Goal: Task Accomplishment & Management: Manage account settings

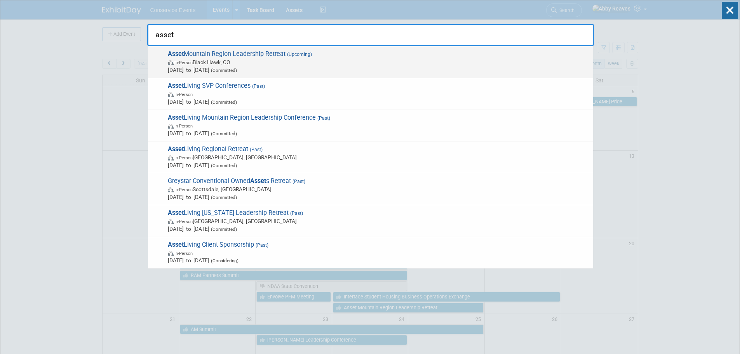
type input "asset"
click at [332, 54] on span "Asset Mountain Region Leadership Retreat (Upcoming) In-Person Black Hawk, CO Se…" at bounding box center [378, 62] width 424 height 24
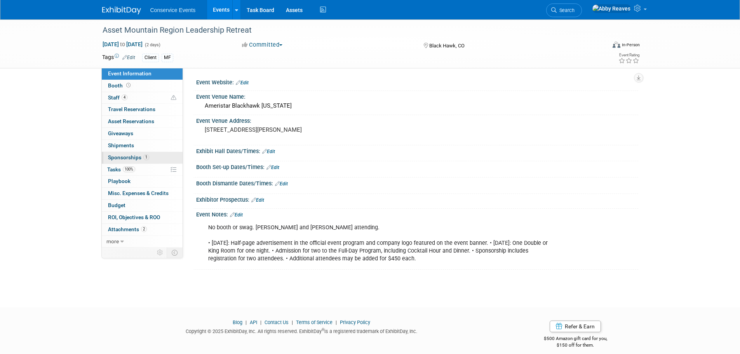
click at [147, 160] on span "1" at bounding box center [146, 157] width 6 height 6
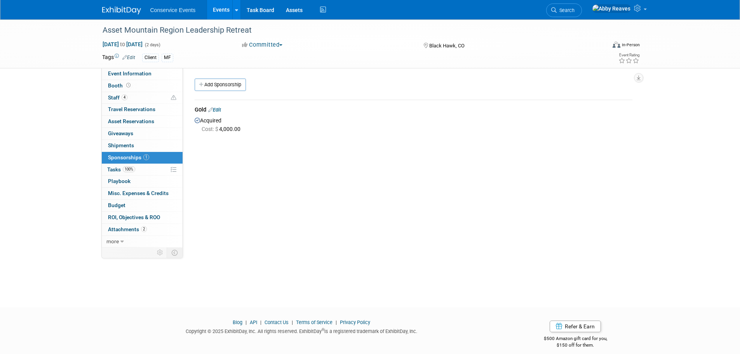
click at [216, 108] on link "Edit" at bounding box center [214, 110] width 13 height 6
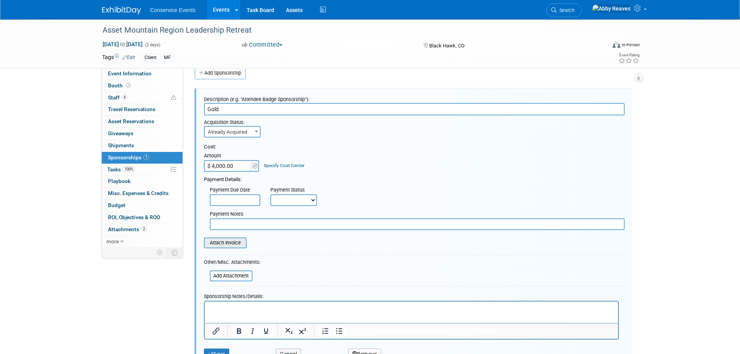
click at [228, 244] on input "file" at bounding box center [200, 242] width 92 height 9
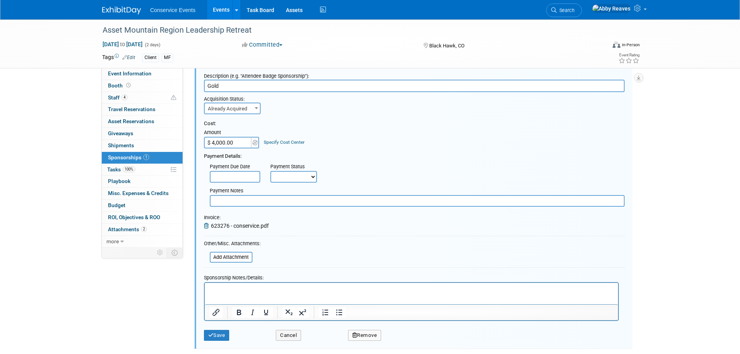
scroll to position [89, 0]
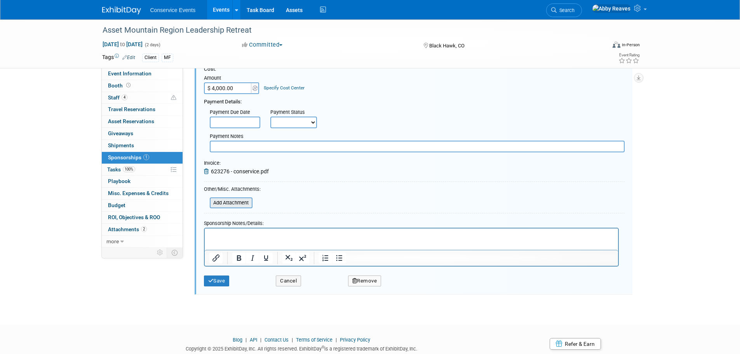
click at [244, 202] on input "file" at bounding box center [205, 202] width 92 height 9
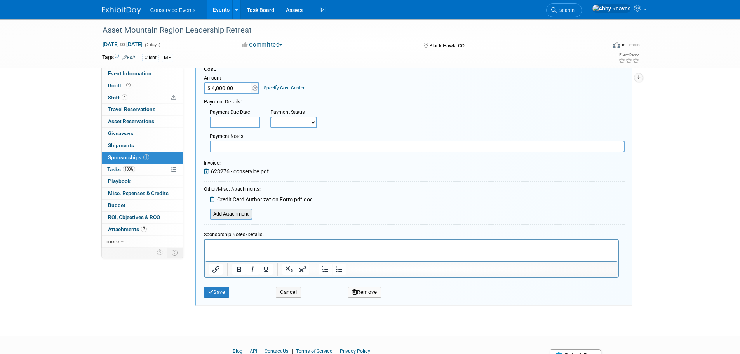
click at [245, 216] on input "file" at bounding box center [205, 213] width 92 height 9
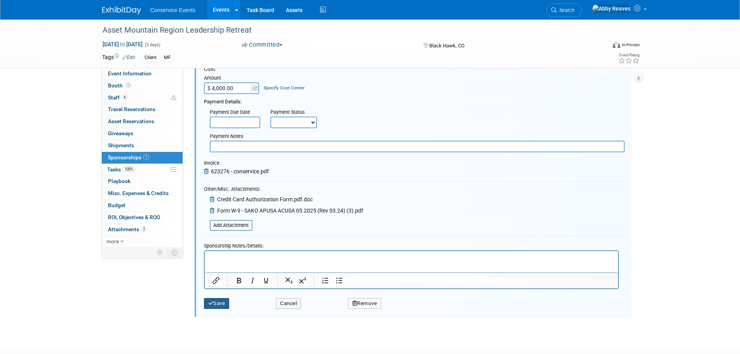
click at [225, 304] on button "Save" at bounding box center [217, 303] width 26 height 11
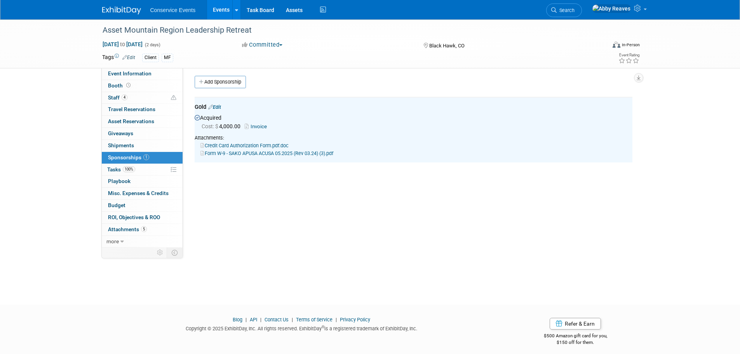
scroll to position [0, 0]
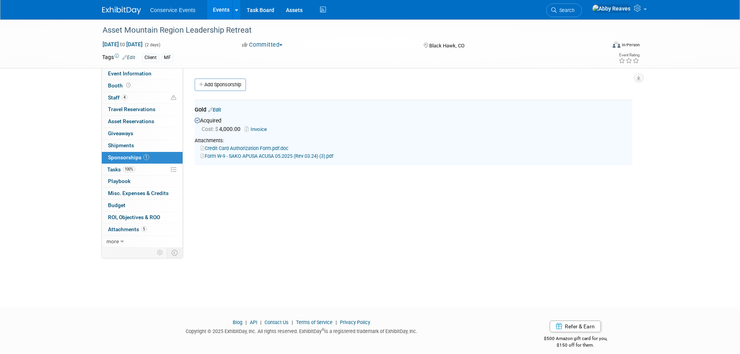
click at [151, 67] on div "Asset Mountain Region Leadership Retreat [DATE] to [DATE] (2 days) [DATE] to [D…" at bounding box center [370, 43] width 548 height 49
click at [151, 70] on link "Event Information" at bounding box center [142, 74] width 81 height 12
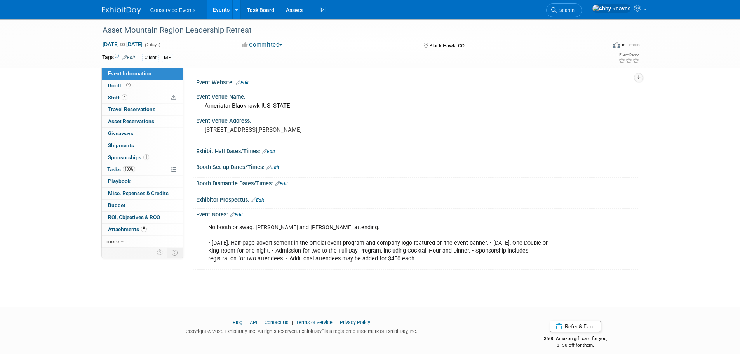
click at [222, 12] on link "Events" at bounding box center [221, 9] width 28 height 19
